Goal: Task Accomplishment & Management: Manage account settings

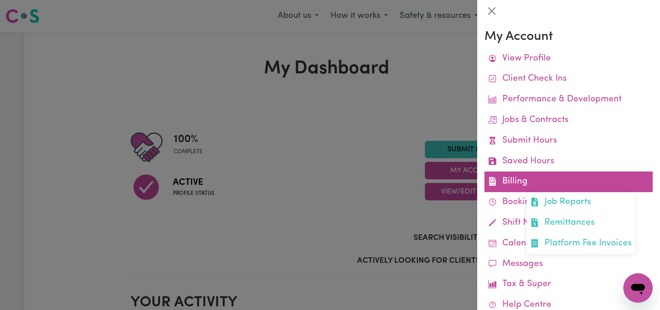
click at [506, 176] on link "Billing Job Reports Remittances Platform Fee Invoices" at bounding box center [568, 181] width 168 height 21
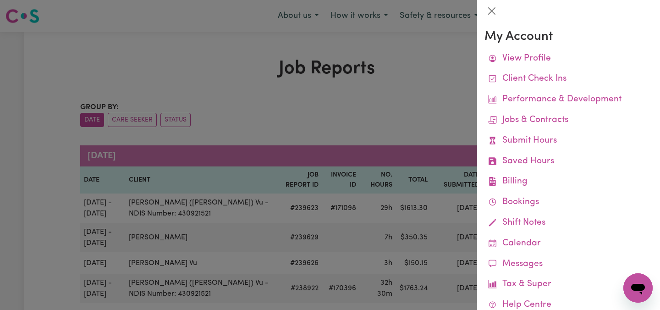
click at [443, 99] on div at bounding box center [330, 155] width 660 height 310
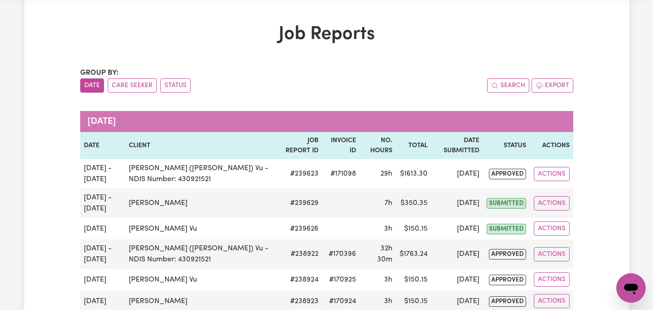
scroll to position [37, 0]
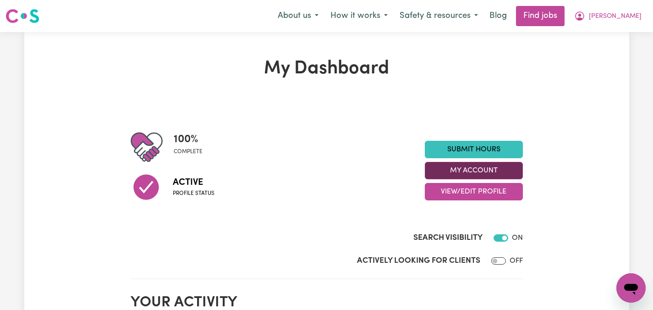
click at [485, 167] on button "My Account" at bounding box center [474, 170] width 98 height 17
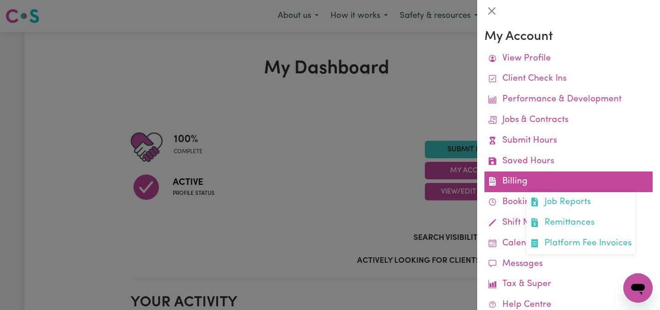
click at [501, 177] on link "Billing Job Reports Remittances Platform Fee Invoices" at bounding box center [568, 181] width 168 height 21
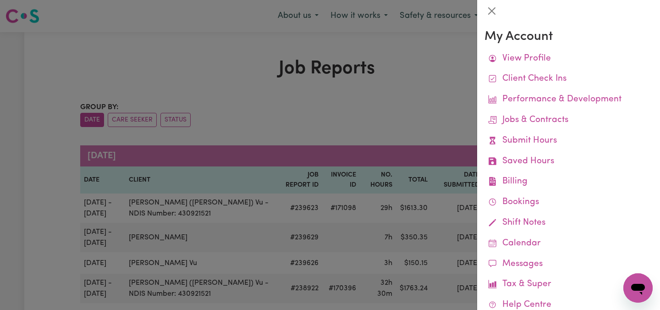
click at [443, 120] on div at bounding box center [330, 155] width 660 height 310
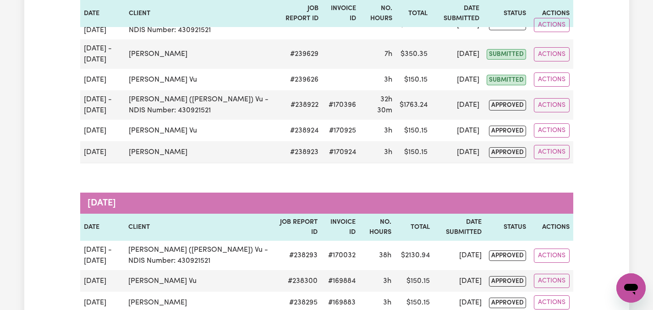
scroll to position [202, 0]
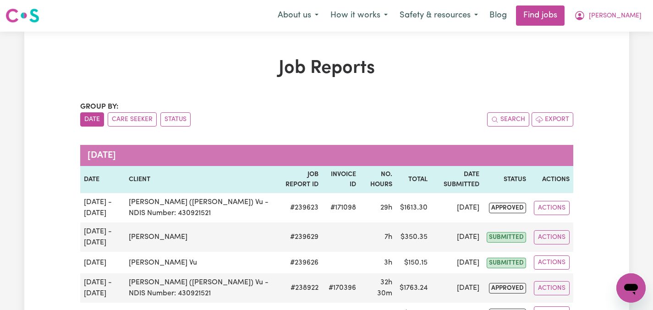
scroll to position [0, 0]
